Goal: Register for event/course

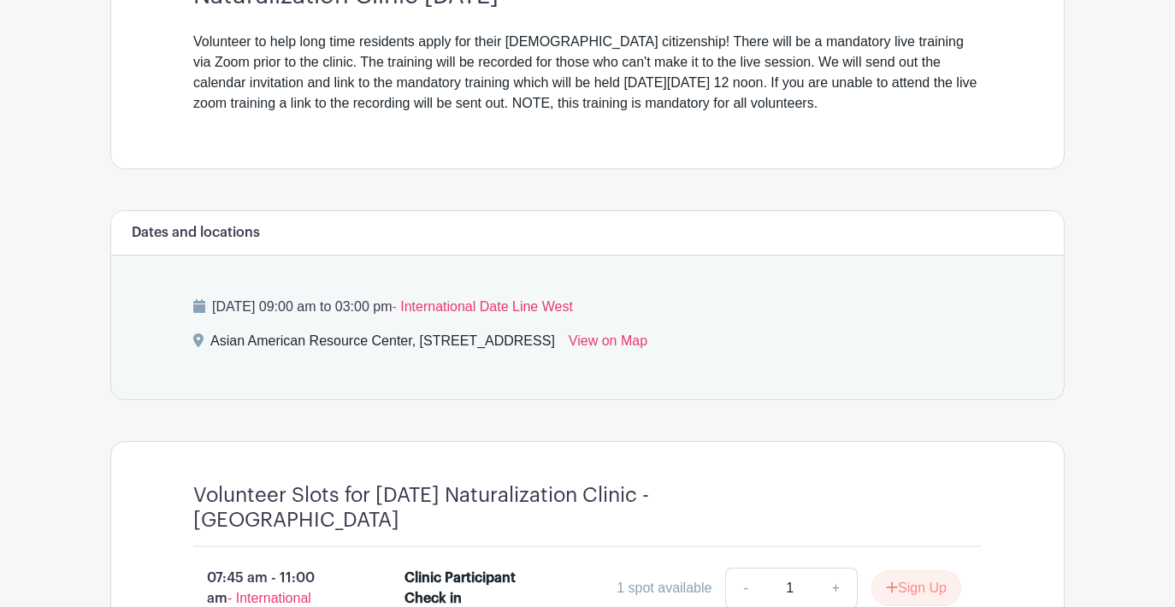
scroll to position [535, 0]
drag, startPoint x: 566, startPoint y: 305, endPoint x: 757, endPoint y: 310, distance: 190.8
click at [757, 310] on p "Saturday, September 13, 2025 at 09:00 am to 03:00 pm - International Date Line …" at bounding box center [587, 306] width 788 height 21
copy span "International Date Line West"
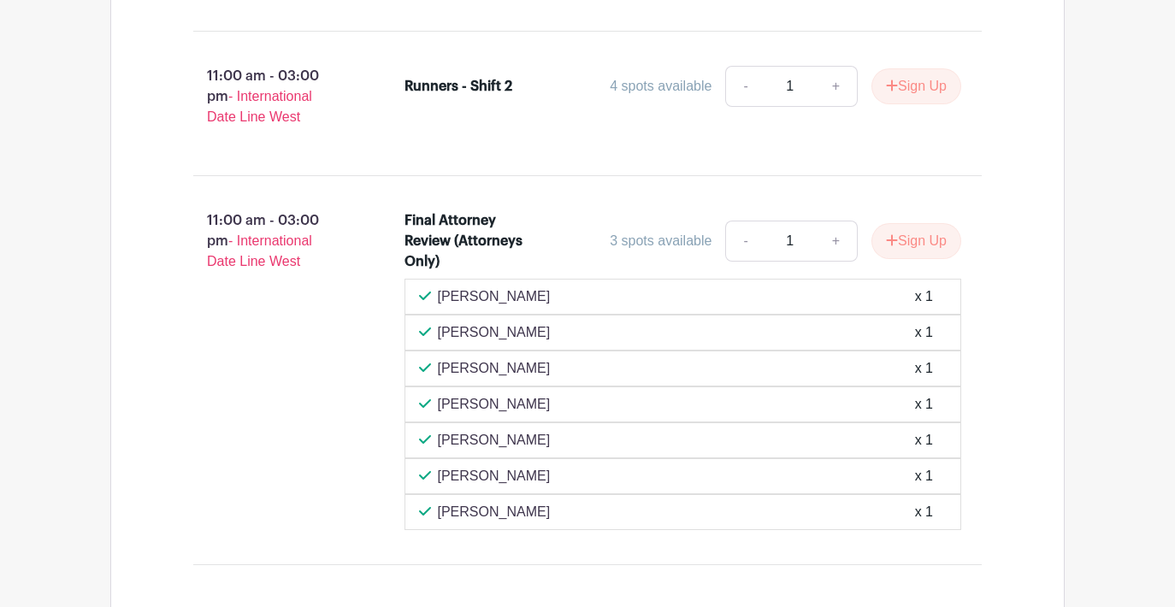
scroll to position [2051, 0]
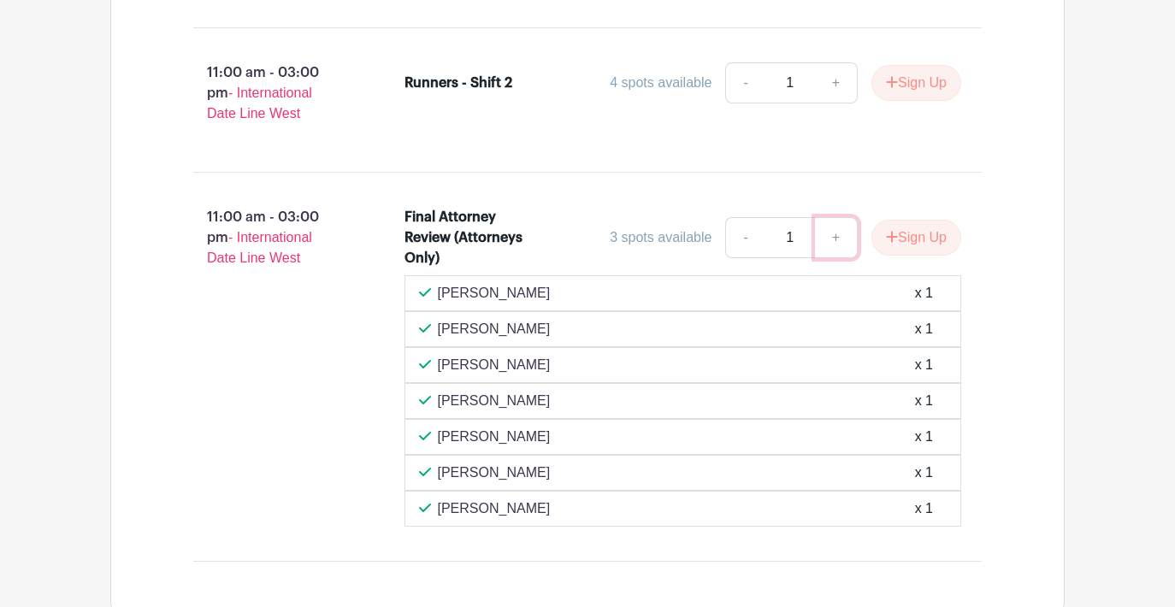
click at [834, 239] on link "+" at bounding box center [836, 237] width 43 height 41
click at [742, 238] on link "-" at bounding box center [744, 237] width 39 height 41
type input "1"
click at [912, 234] on button "Sign Up" at bounding box center [916, 238] width 90 height 36
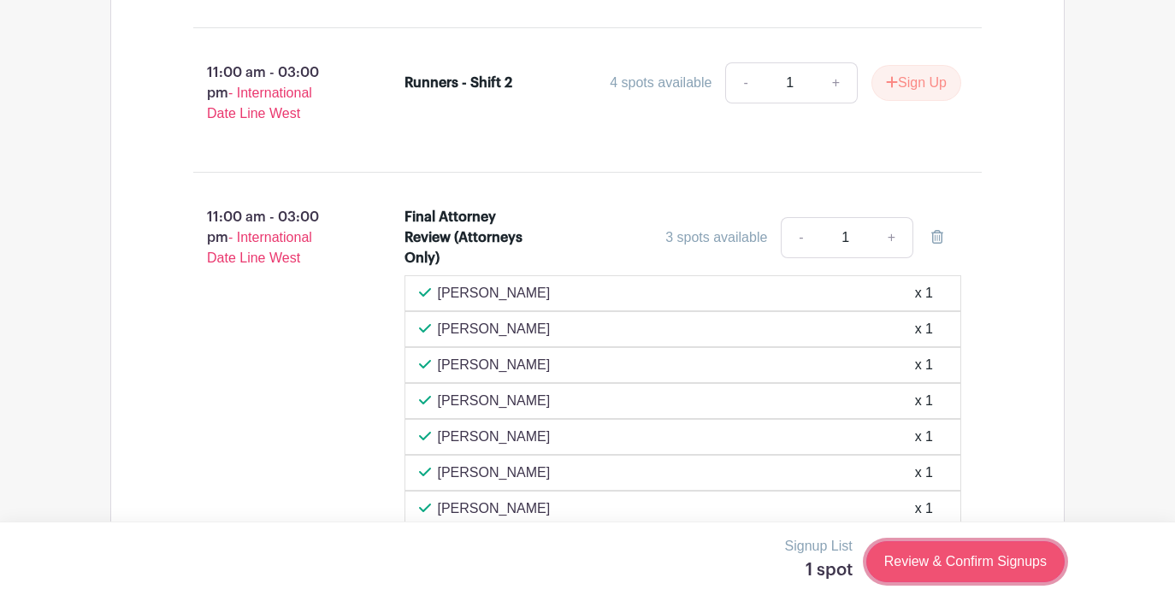
click at [998, 559] on link "Review & Confirm Signups" at bounding box center [965, 561] width 198 height 41
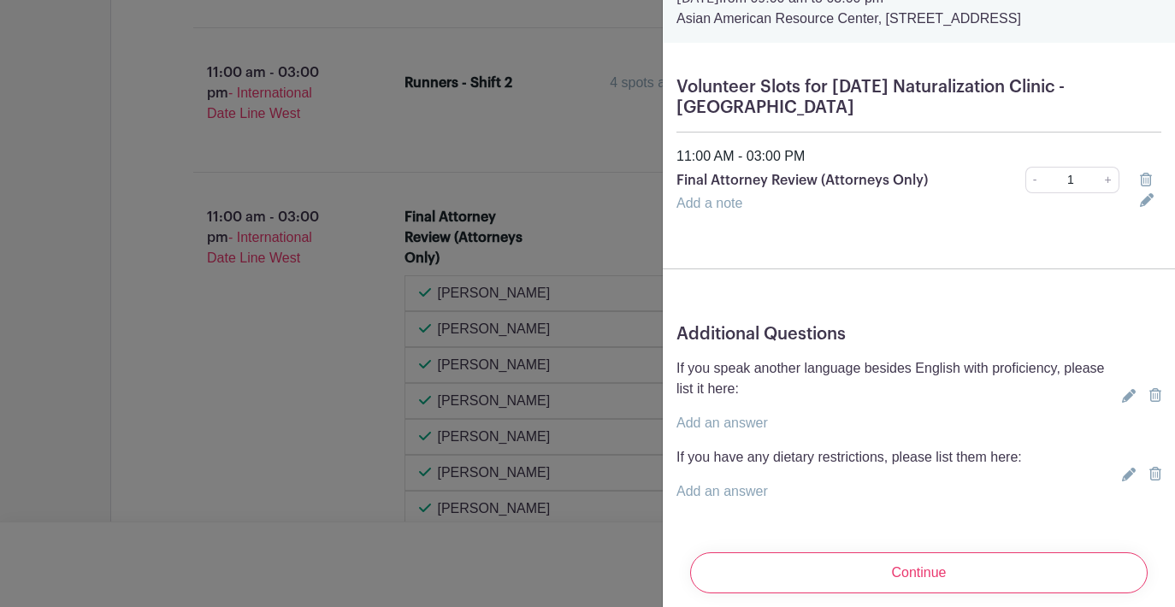
scroll to position [85, 0]
click at [1105, 180] on link "+" at bounding box center [1108, 181] width 21 height 27
click at [1036, 184] on link "-" at bounding box center [1034, 181] width 19 height 27
type input "1"
click at [1129, 397] on icon at bounding box center [1129, 397] width 14 height 14
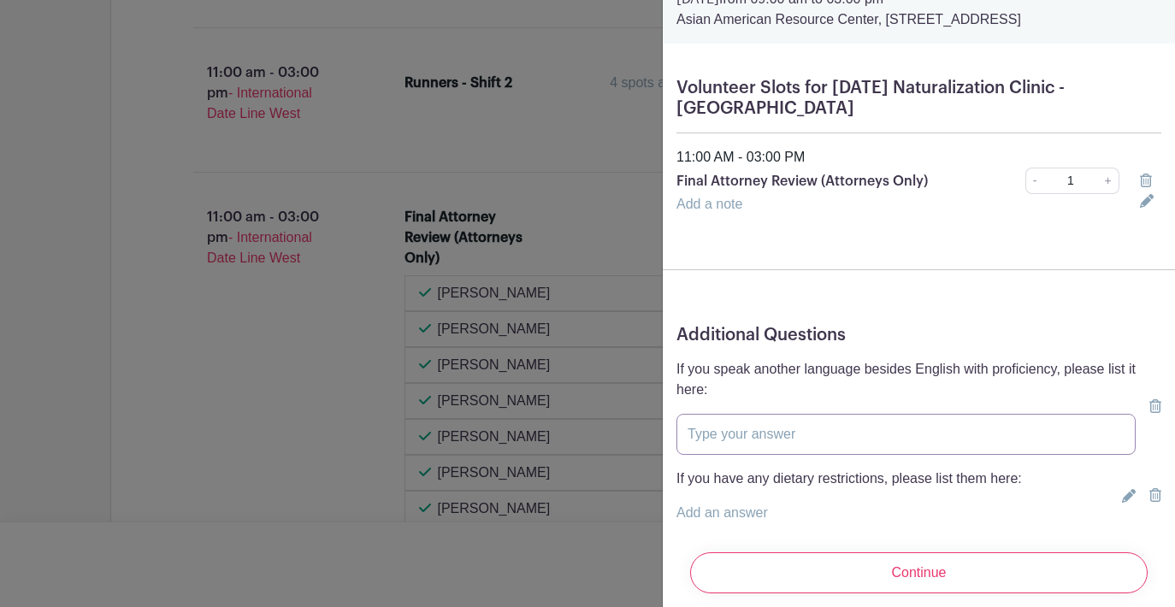
click at [864, 432] on input "text" at bounding box center [905, 434] width 459 height 41
type input "Mandarin"
click at [827, 482] on p "If you have any dietary restrictions, please list them here:" at bounding box center [848, 479] width 345 height 21
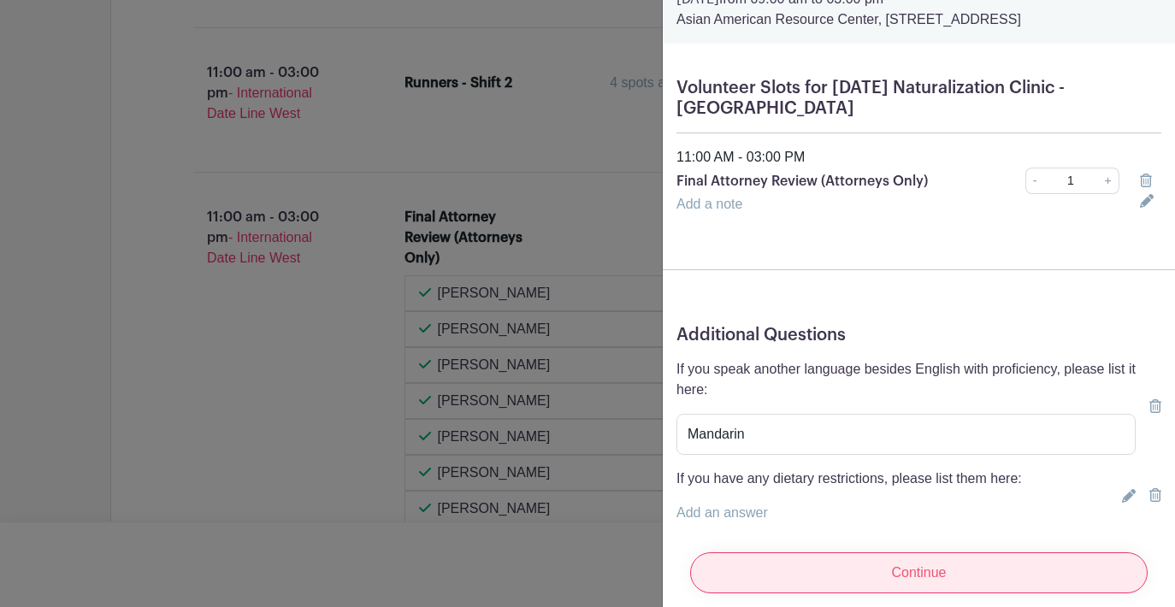
click at [966, 571] on input "Continue" at bounding box center [918, 572] width 457 height 41
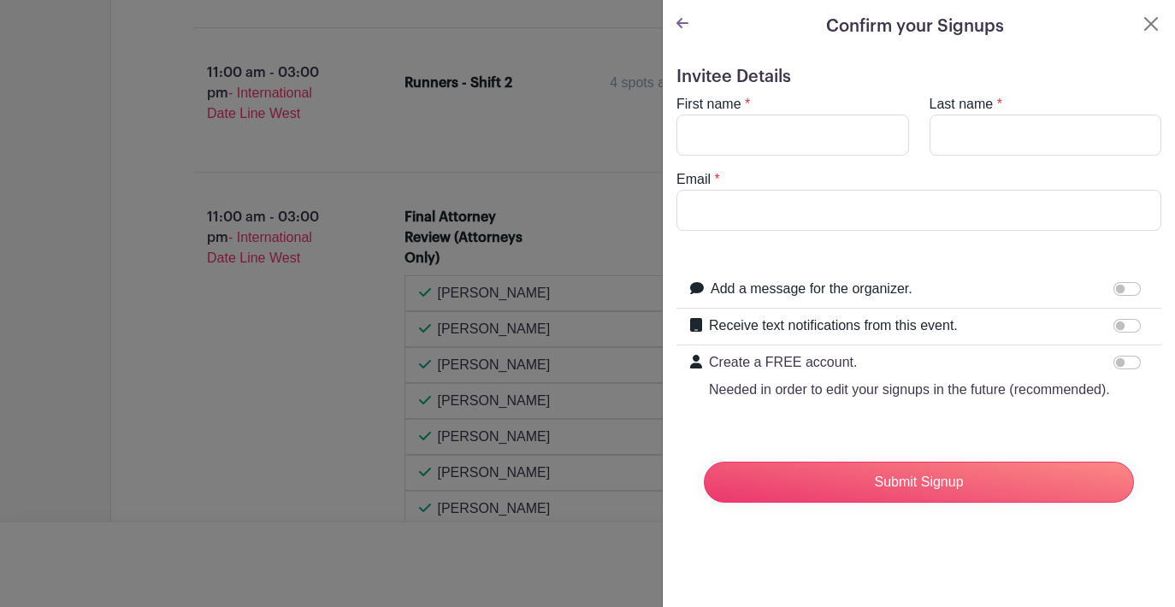
scroll to position [0, 0]
click at [758, 143] on input "First name" at bounding box center [792, 135] width 233 height 41
type input "Liping"
click at [955, 135] on input "Last name" at bounding box center [1046, 135] width 233 height 41
type input "[GEOGRAPHIC_DATA]"
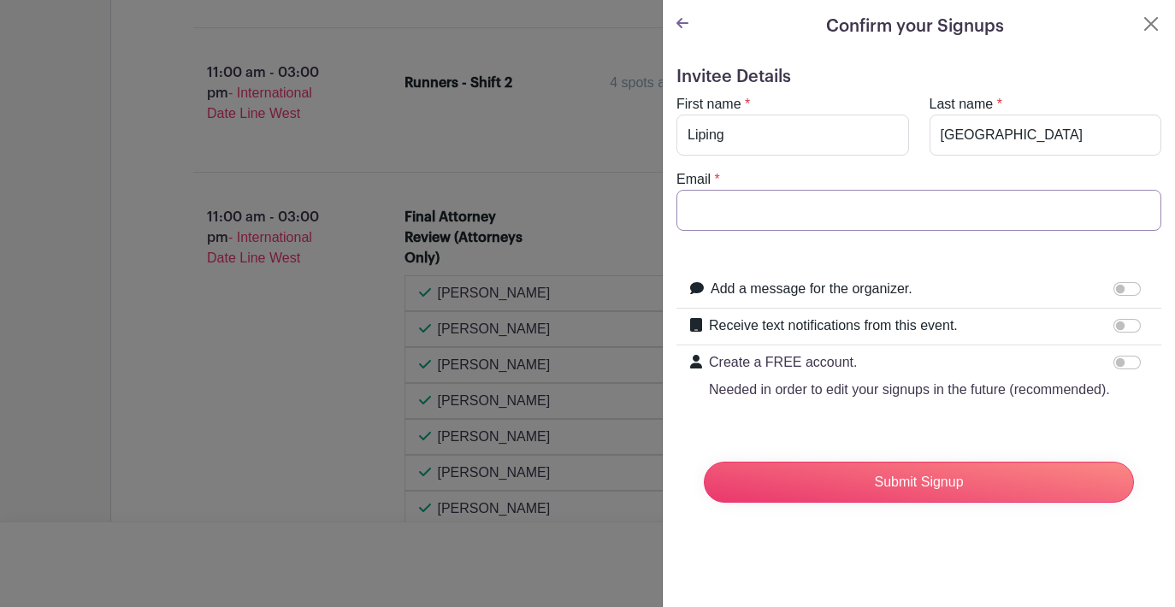
click at [895, 210] on input "Email" at bounding box center [918, 210] width 485 height 41
type input "[EMAIL_ADDRESS][DOMAIN_NAME]"
click at [1129, 360] on input "Create a FREE account. Needed in order to edit your signups in the future (reco…" at bounding box center [1126, 363] width 27 height 14
checkbox input "true"
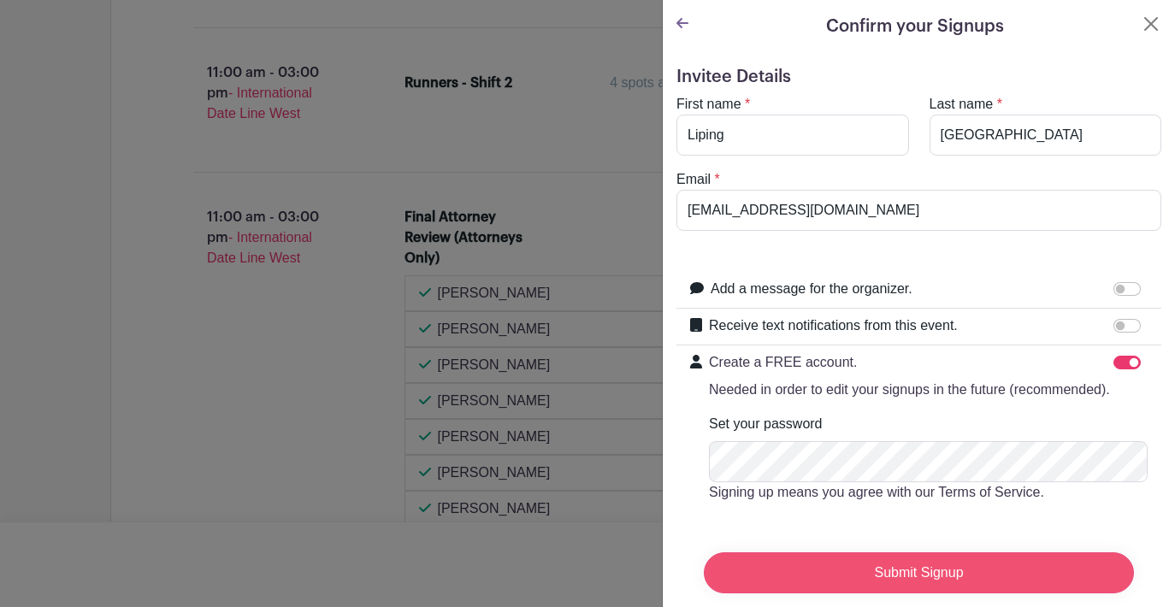
click at [905, 573] on input "Submit Signup" at bounding box center [919, 572] width 430 height 41
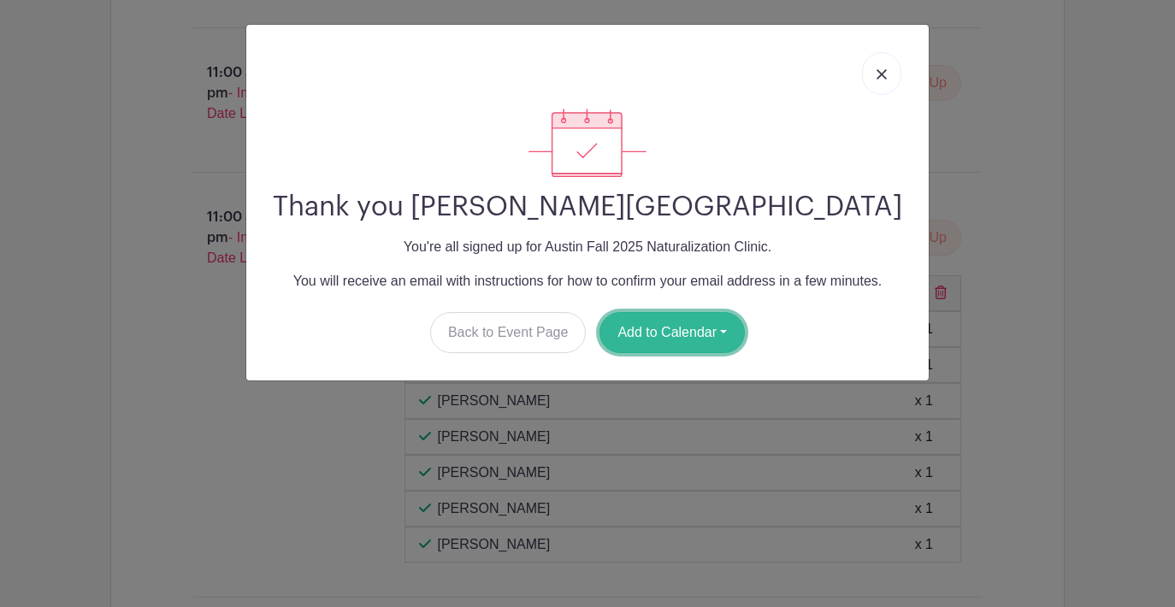
click at [682, 334] on button "Add to Calendar" at bounding box center [671, 332] width 145 height 41
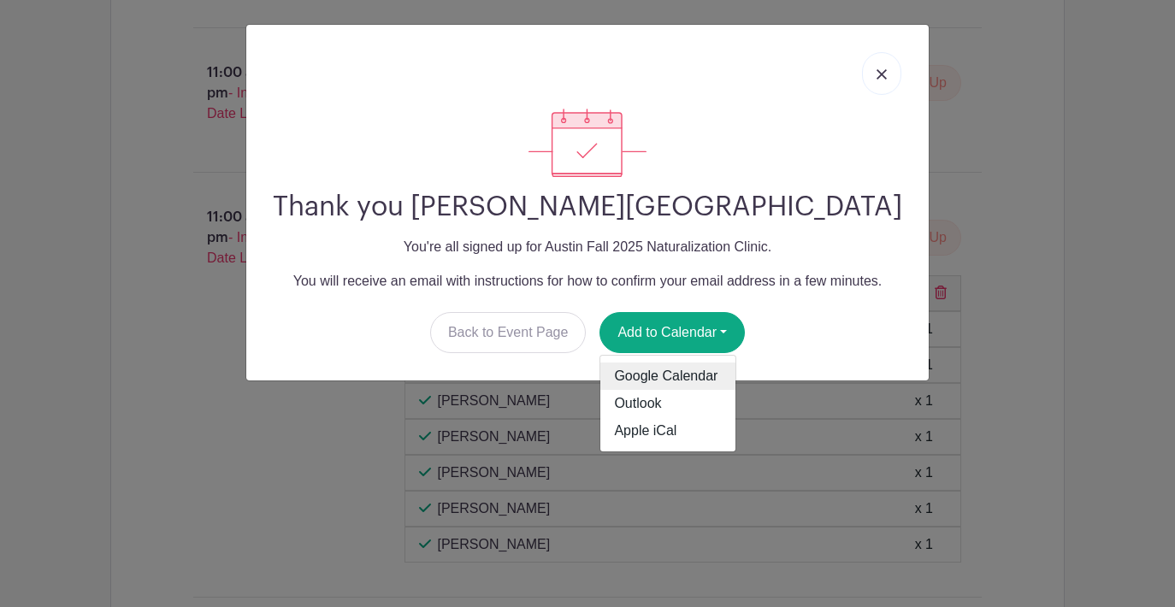
click at [675, 372] on link "Google Calendar" at bounding box center [667, 376] width 135 height 27
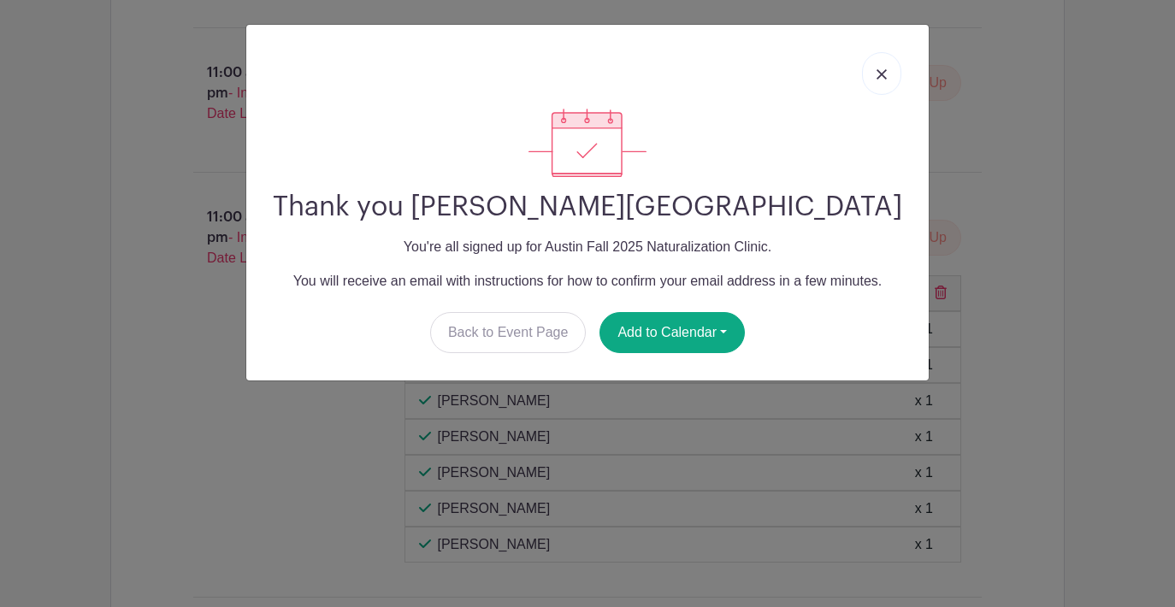
click at [879, 74] on img at bounding box center [881, 74] width 10 height 10
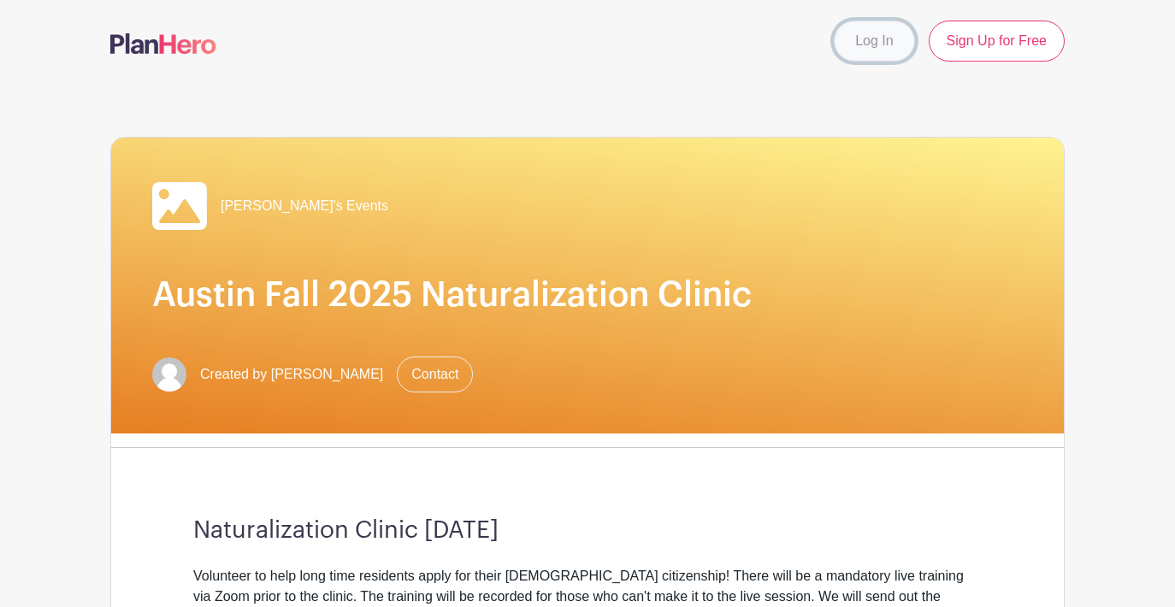
click at [883, 45] on link "Log In" at bounding box center [874, 41] width 80 height 41
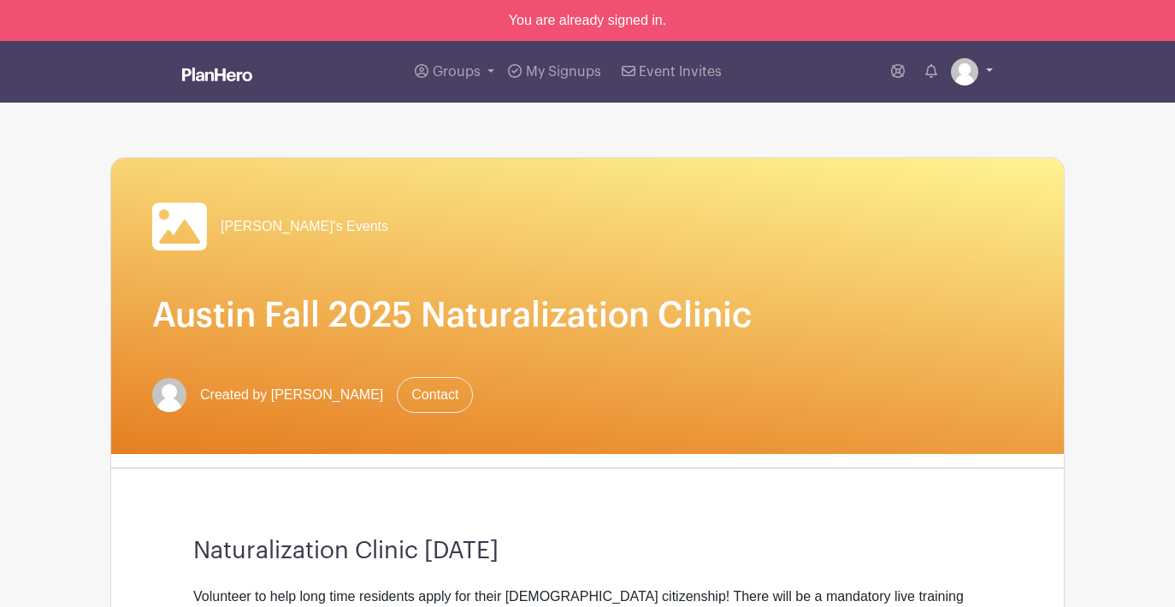
click at [955, 75] on img at bounding box center [964, 71] width 27 height 27
click at [913, 127] on div "My account Logout" at bounding box center [924, 133] width 137 height 85
click at [955, 81] on img at bounding box center [964, 71] width 27 height 27
click at [937, 114] on link "My account" at bounding box center [924, 111] width 135 height 27
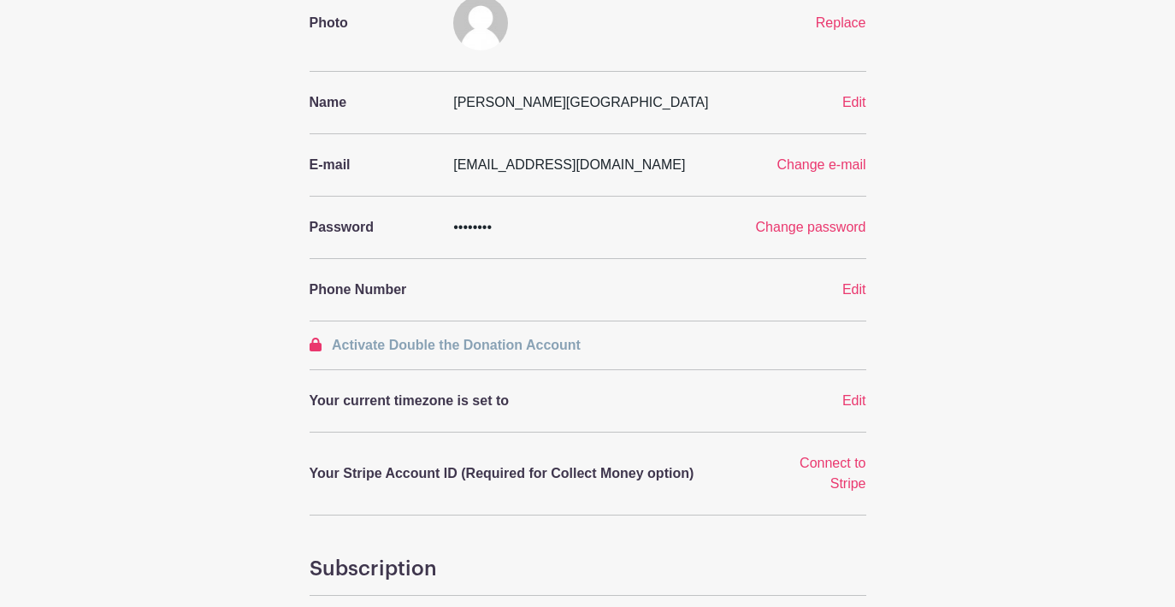
scroll to position [168, 0]
click at [859, 286] on span "Edit" at bounding box center [854, 287] width 24 height 15
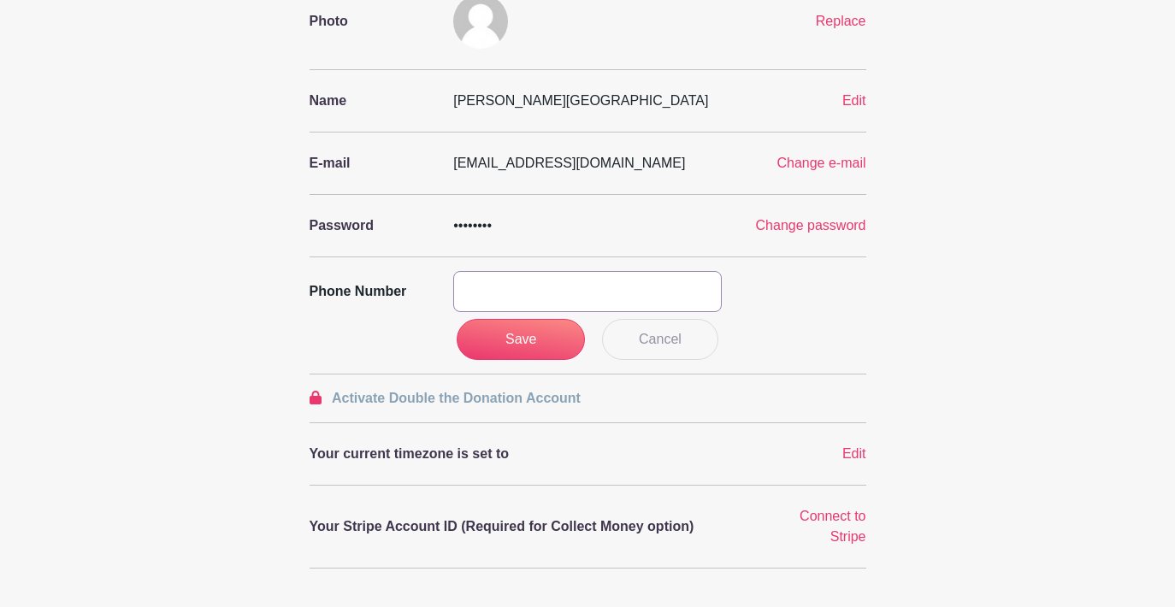
click at [646, 308] on input "text" at bounding box center [587, 291] width 269 height 41
type input "5123510532"
click at [565, 342] on input "Save" at bounding box center [521, 339] width 128 height 41
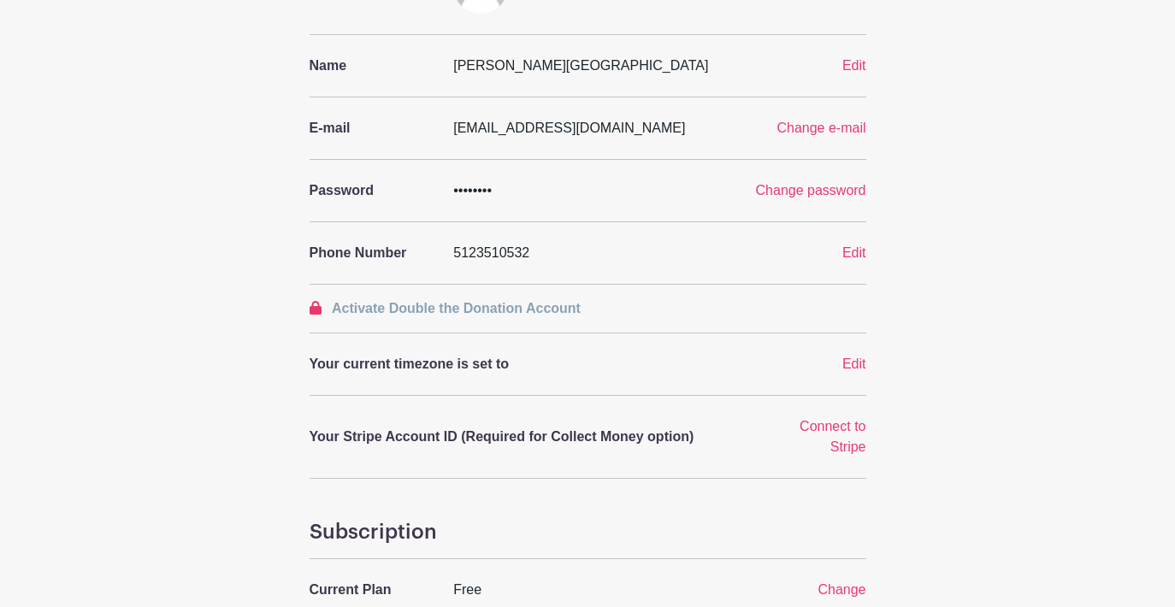
scroll to position [205, 0]
click at [855, 359] on span "Edit" at bounding box center [854, 362] width 24 height 15
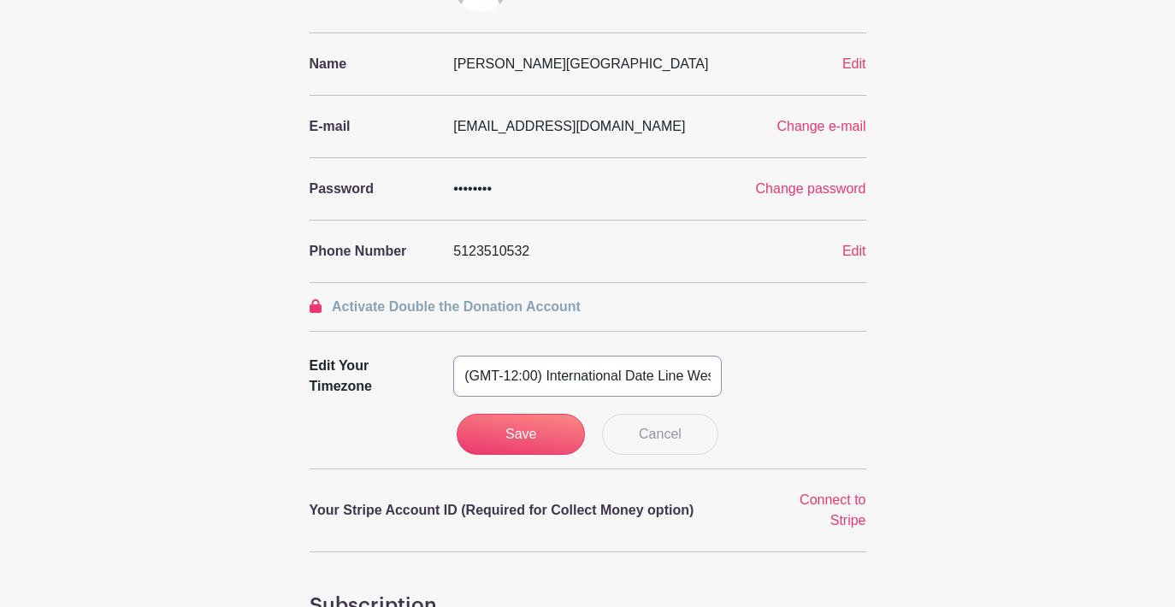
click at [713, 375] on select "(GMT-12:00) International Date Line West (GMT-11:00) [US_STATE] (GMT-11:00) [GE…" at bounding box center [587, 376] width 269 height 41
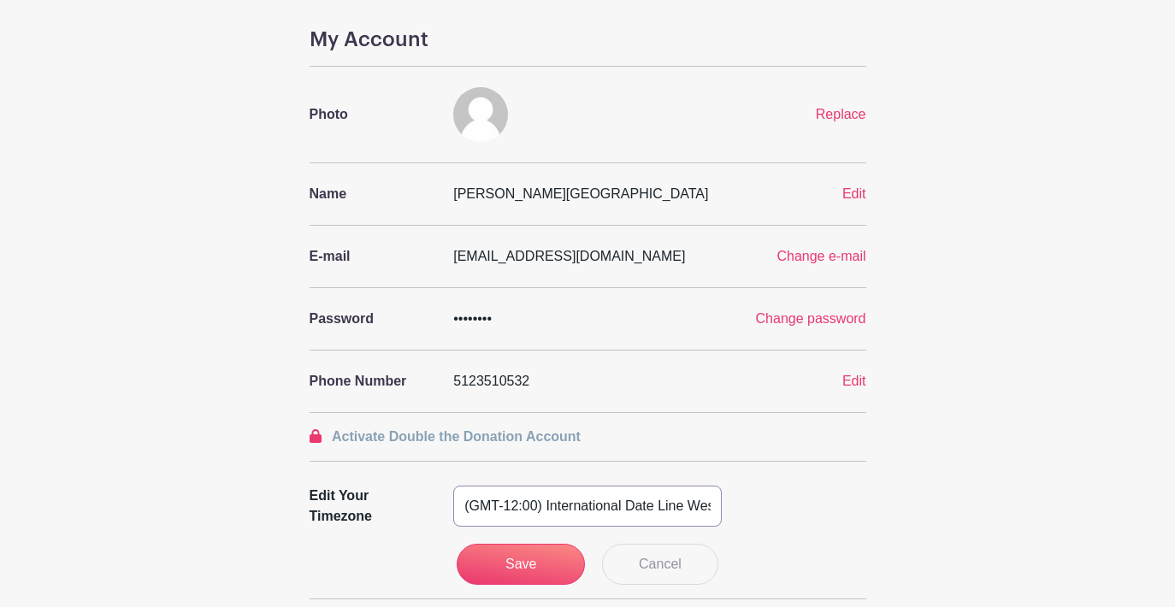
scroll to position [0, 0]
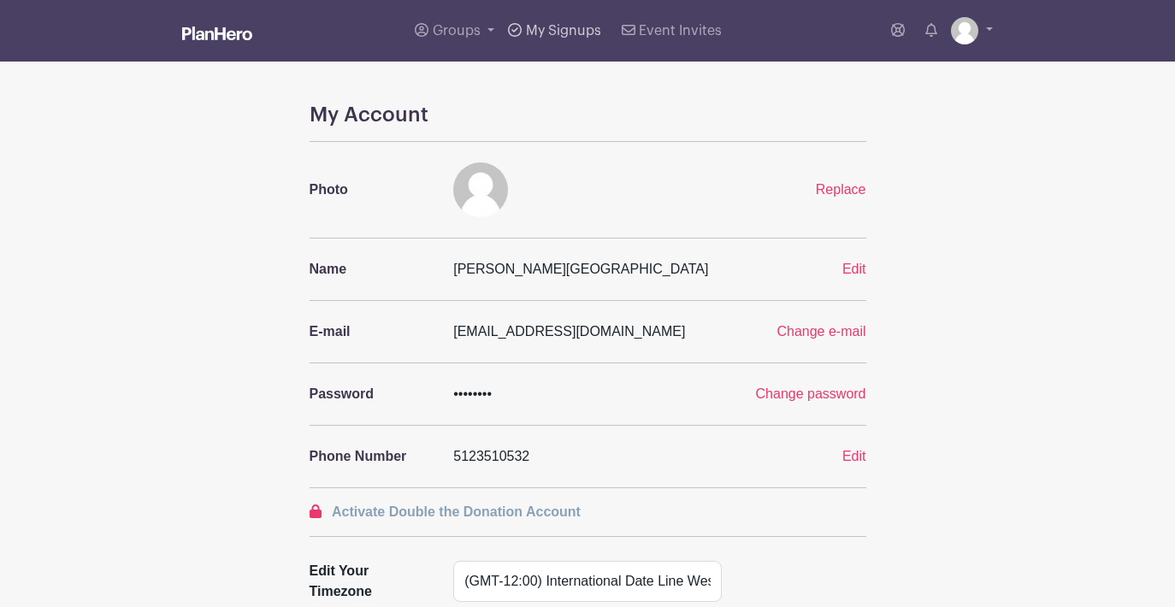
click at [585, 26] on span "My Signups" at bounding box center [563, 31] width 75 height 14
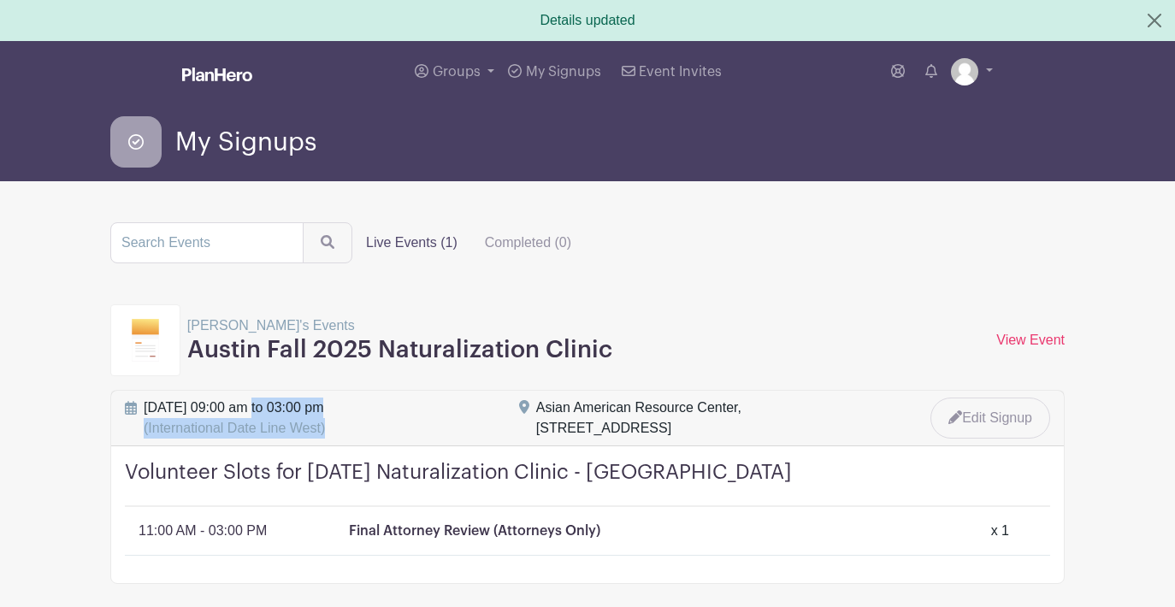
drag, startPoint x: 144, startPoint y: 404, endPoint x: 332, endPoint y: 429, distance: 189.8
click at [325, 429] on span "[DATE] 09:00 am to 03:00 pm (International Date Line West)" at bounding box center [234, 418] width 181 height 41
copy span "[DATE] 09:00 am to 03:00 pm (International Date Line West)"
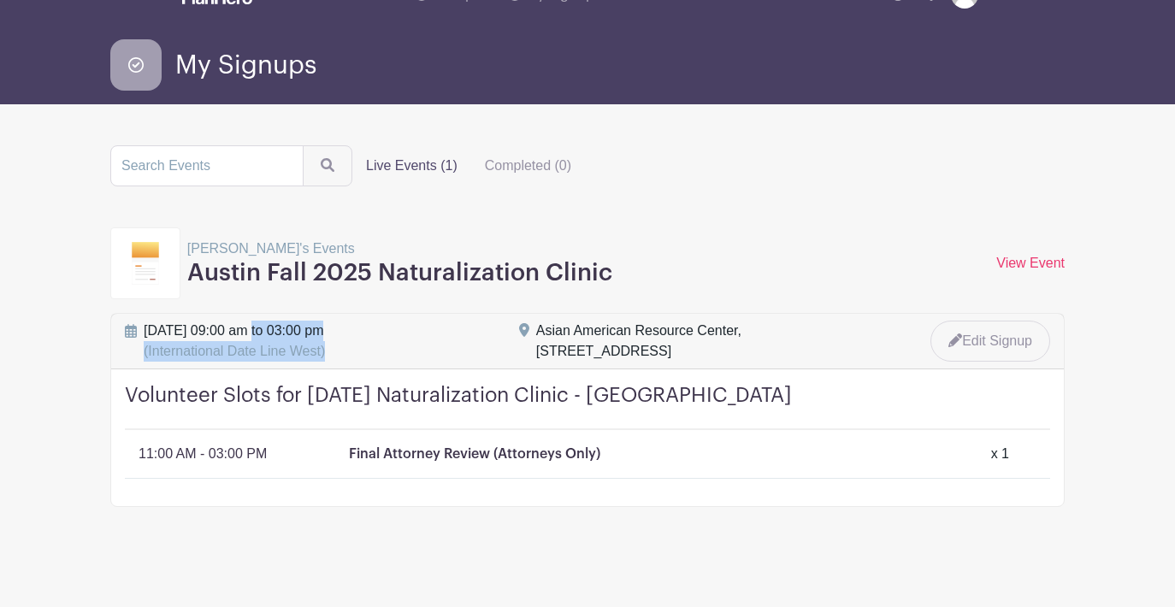
scroll to position [84, 0]
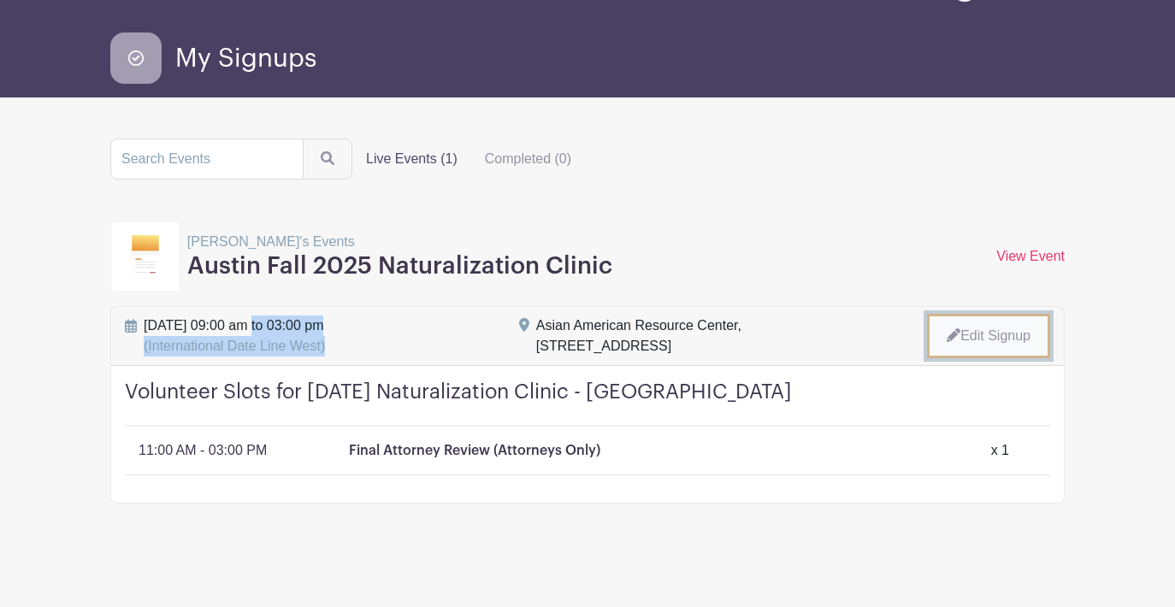
click at [994, 334] on link "Edit Signup" at bounding box center [988, 336] width 123 height 44
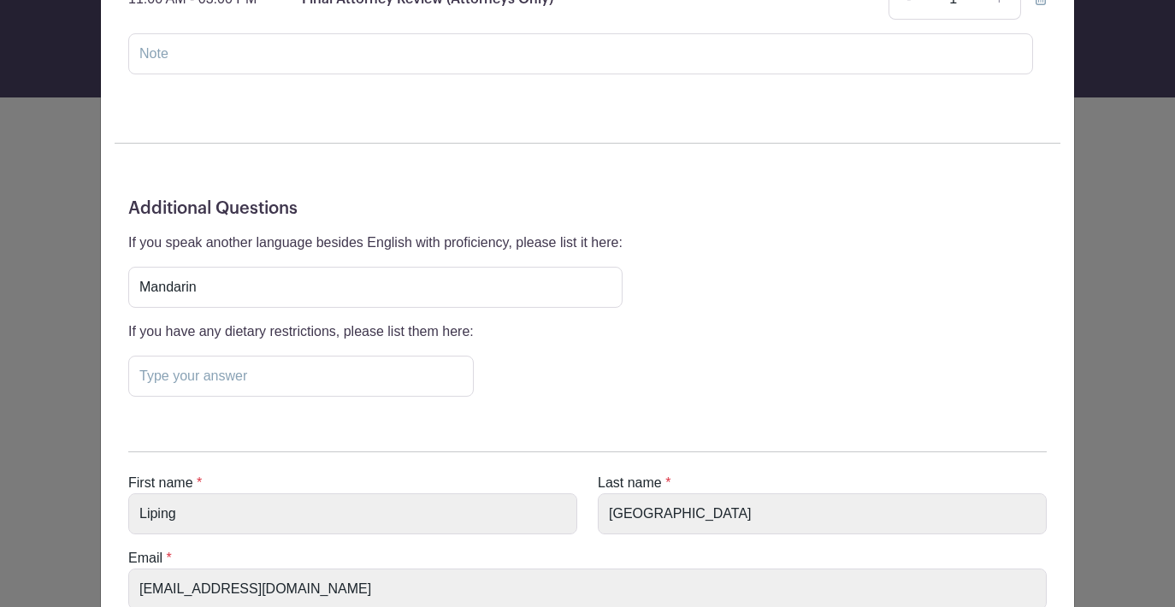
scroll to position [416, 0]
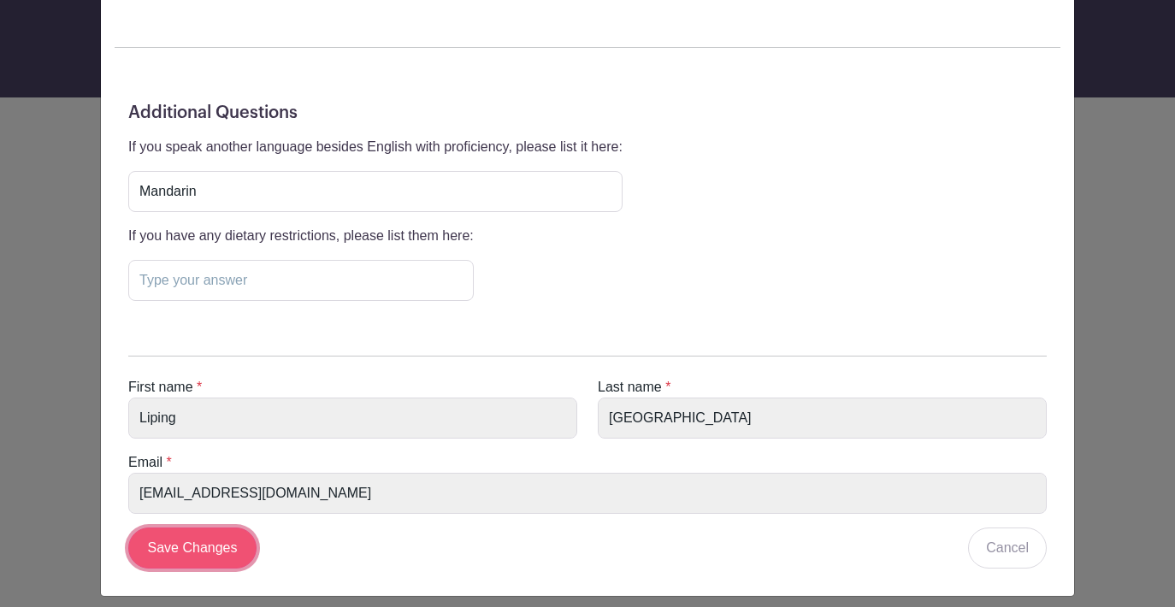
click at [215, 545] on input "Save Changes" at bounding box center [192, 548] width 128 height 41
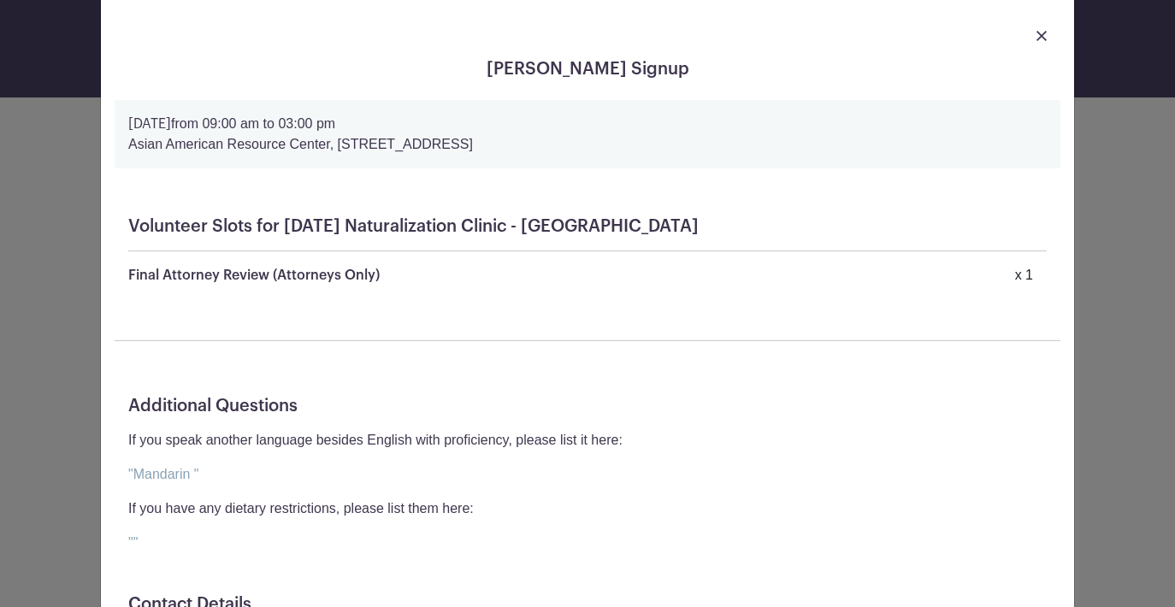
scroll to position [0, 0]
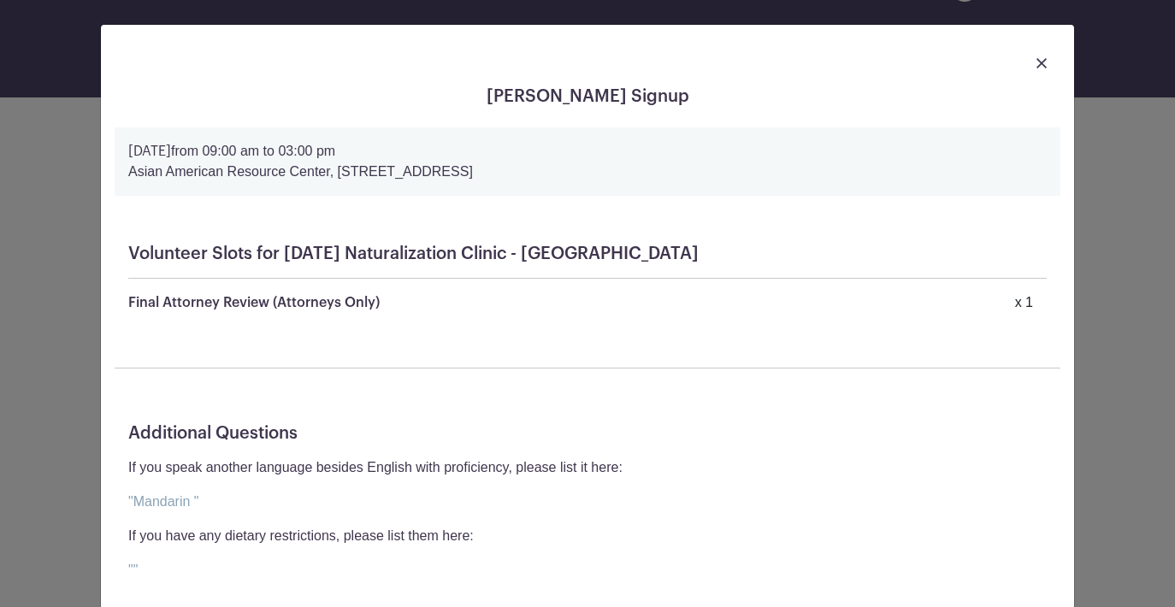
click at [1039, 64] on img at bounding box center [1041, 63] width 10 height 10
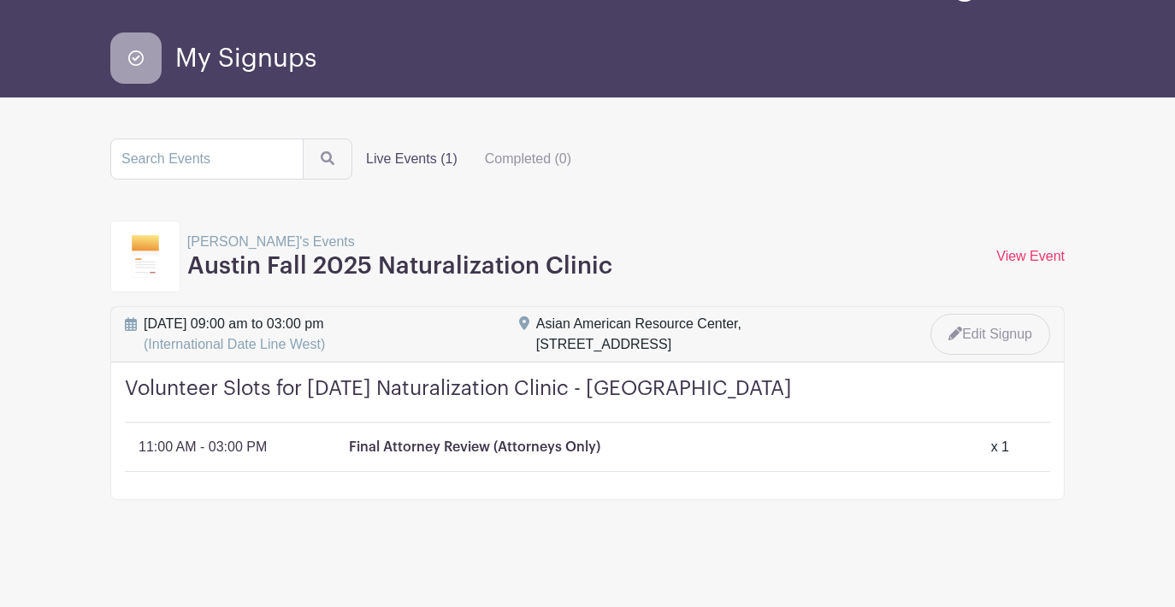
click at [796, 181] on turbo-frame "Live Events (1) Completed (0) [PERSON_NAME]'s Events Austin Fall 2025 Naturaliz…" at bounding box center [587, 320] width 954 height 362
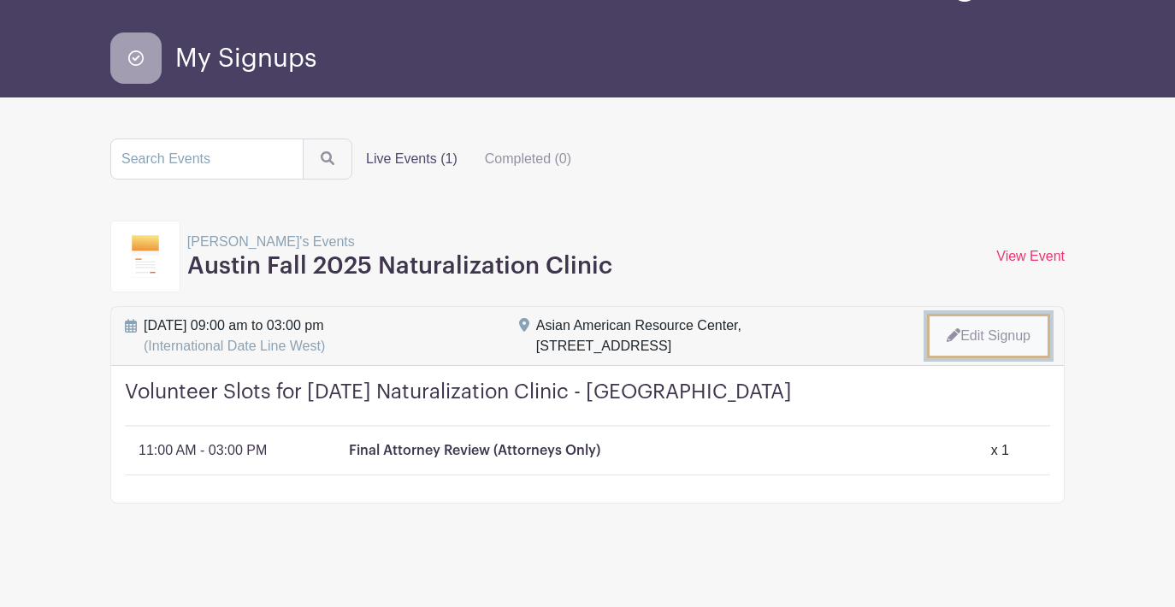
click at [994, 333] on link "Edit Signup" at bounding box center [988, 336] width 123 height 44
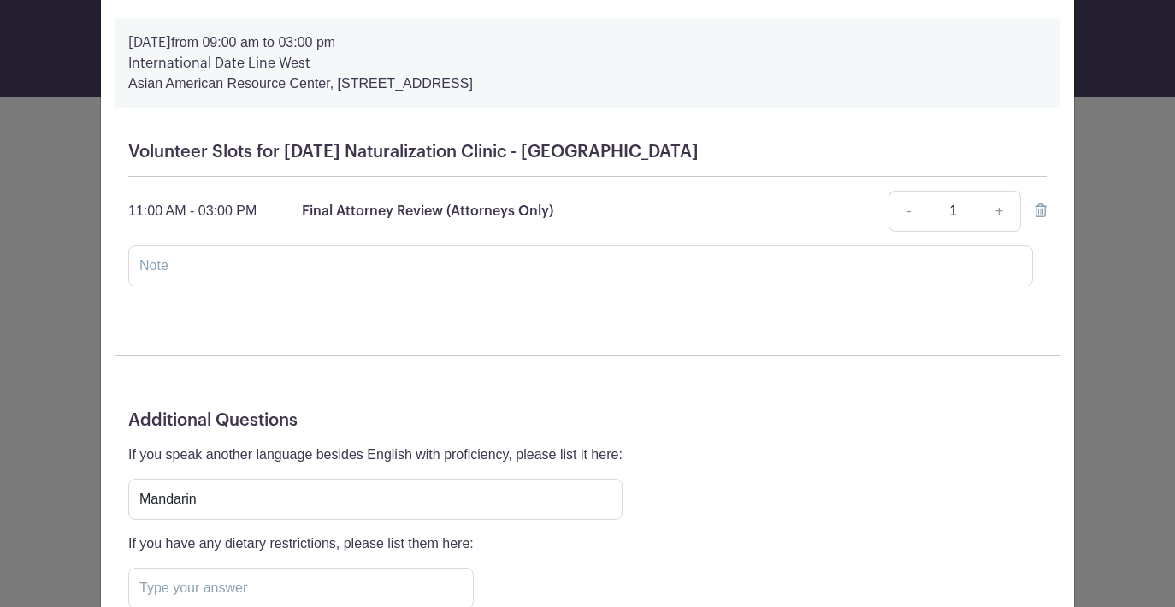
scroll to position [69, 0]
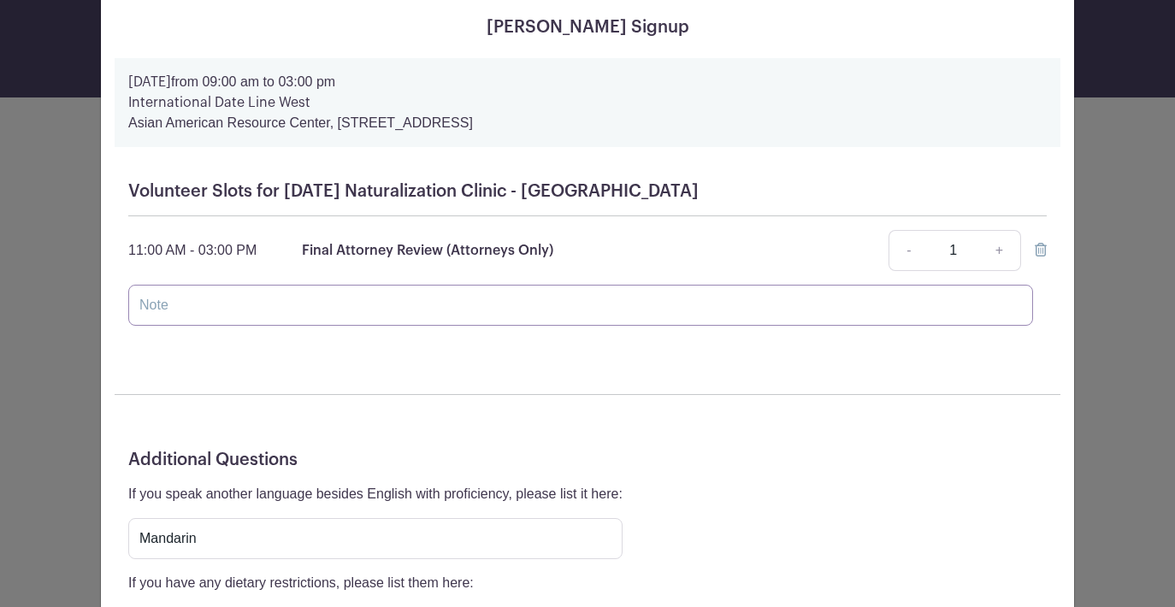
click at [596, 308] on input "text" at bounding box center [580, 305] width 905 height 41
drag, startPoint x: 139, startPoint y: 305, endPoint x: 381, endPoint y: 309, distance: 241.2
click at [381, 309] on input "Is 11:00 AM-03:00 PM the central time" at bounding box center [580, 305] width 905 height 41
click at [428, 312] on input "Is 11:00 AM-03:00 PM the central time" at bounding box center [580, 305] width 905 height 41
click at [279, 309] on input "Is 11:00 AM-03:00 PM the central time?" at bounding box center [580, 305] width 905 height 41
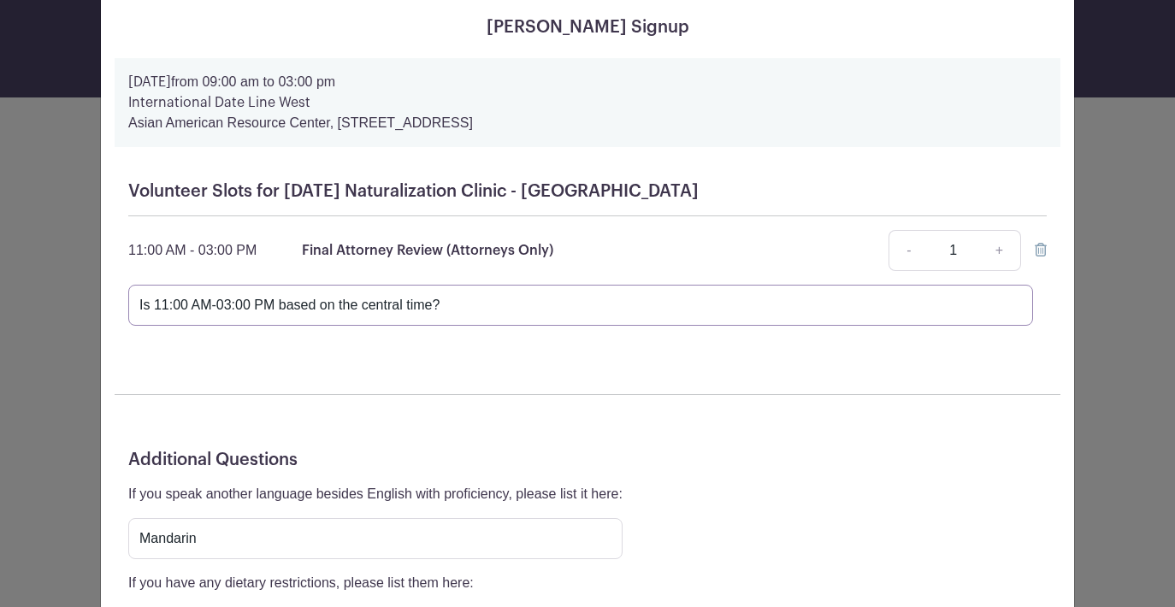
click at [370, 305] on input "Is 11:00 AM-03:00 PM based on the central time?" at bounding box center [580, 305] width 905 height 41
click at [409, 304] on input "Is 11:00 AM-03:00 PM based on the Central time?" at bounding box center [580, 305] width 905 height 41
click at [474, 304] on input "Is 11:00 AM-03:00 PM based on the Central Standard time?" at bounding box center [580, 305] width 905 height 41
click at [316, 304] on input "Is 11:00 AM-03:00 PM based on the Central Standard Time?" at bounding box center [580, 305] width 905 height 41
click at [335, 304] on input "Is 11:00 AM-03:00 PM based on the Central Standard Time?" at bounding box center [580, 305] width 905 height 41
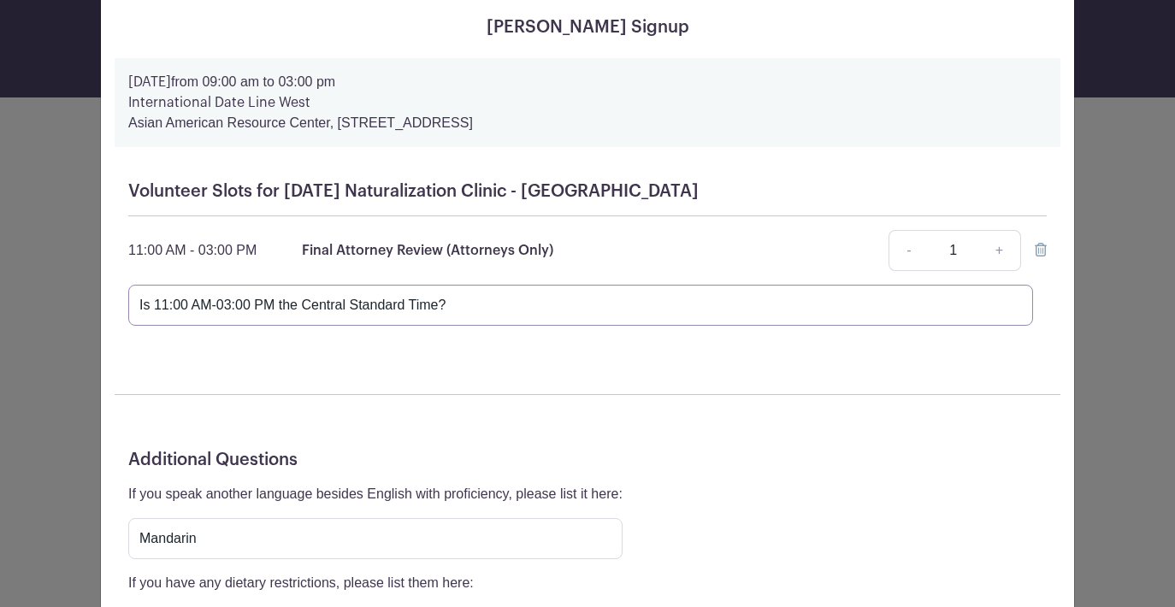
click at [516, 314] on input "Is 11:00 AM-03:00 PM the Central Standard Time?" at bounding box center [580, 305] width 905 height 41
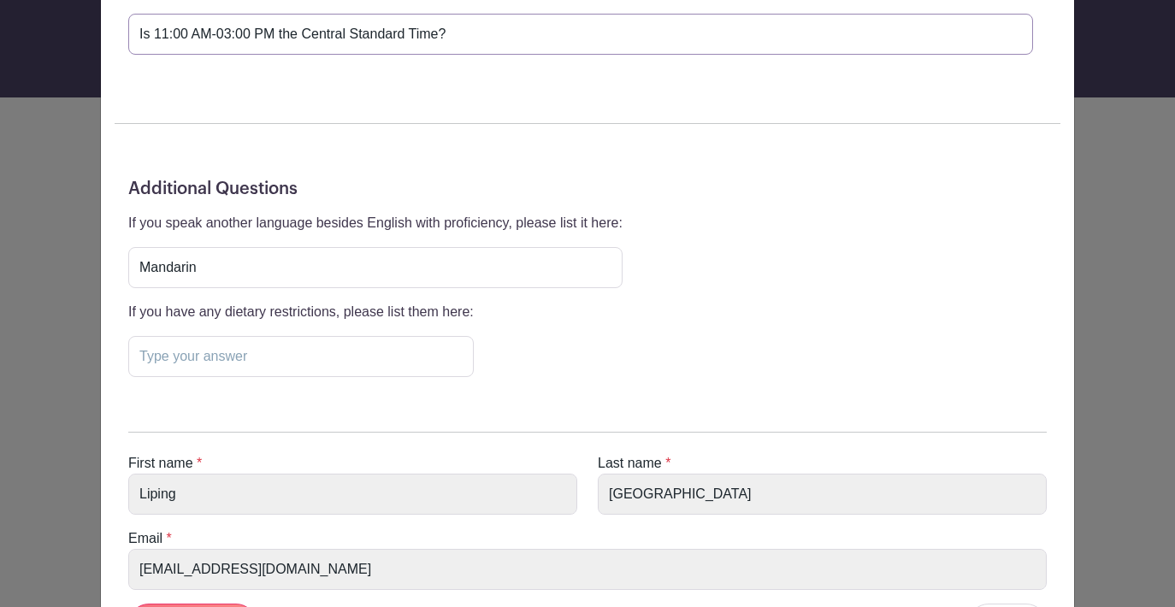
scroll to position [431, 0]
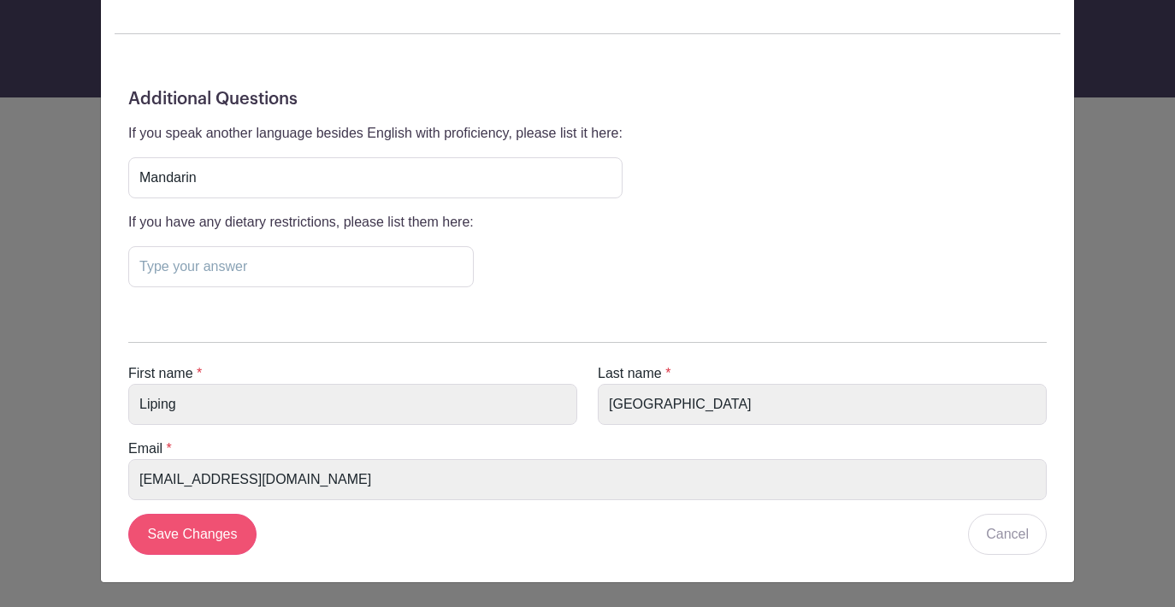
type input "Is 11:00 AM-03:00 PM the Central Standard Time?"
click at [227, 538] on input "Save Changes" at bounding box center [192, 534] width 128 height 41
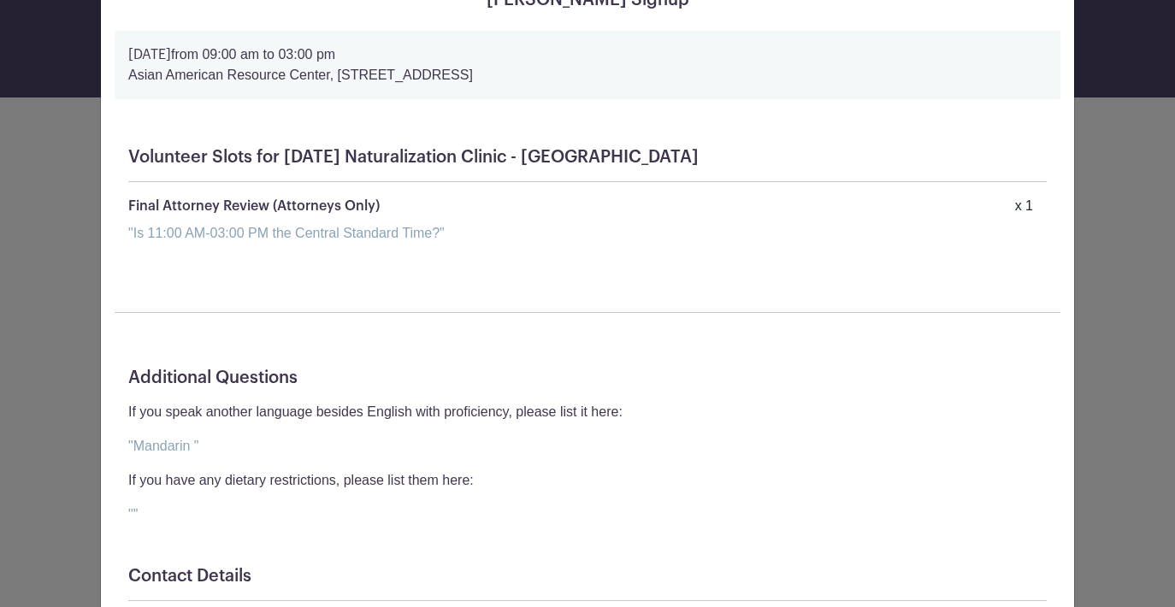
scroll to position [0, 0]
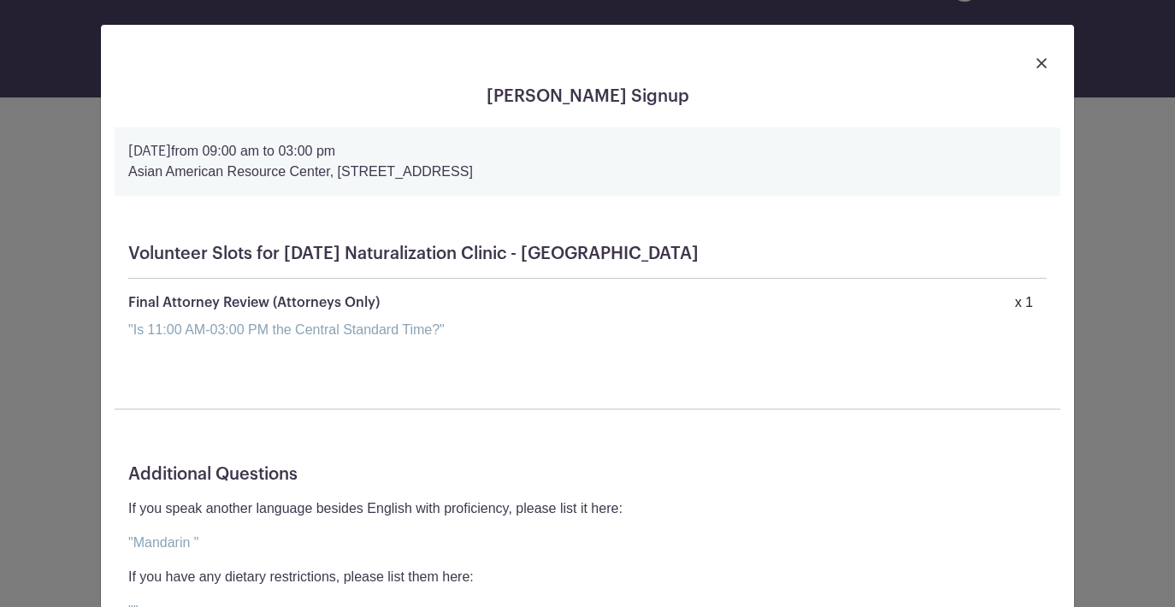
click at [1040, 62] on img at bounding box center [1041, 63] width 10 height 10
